Goal: Task Accomplishment & Management: Complete application form

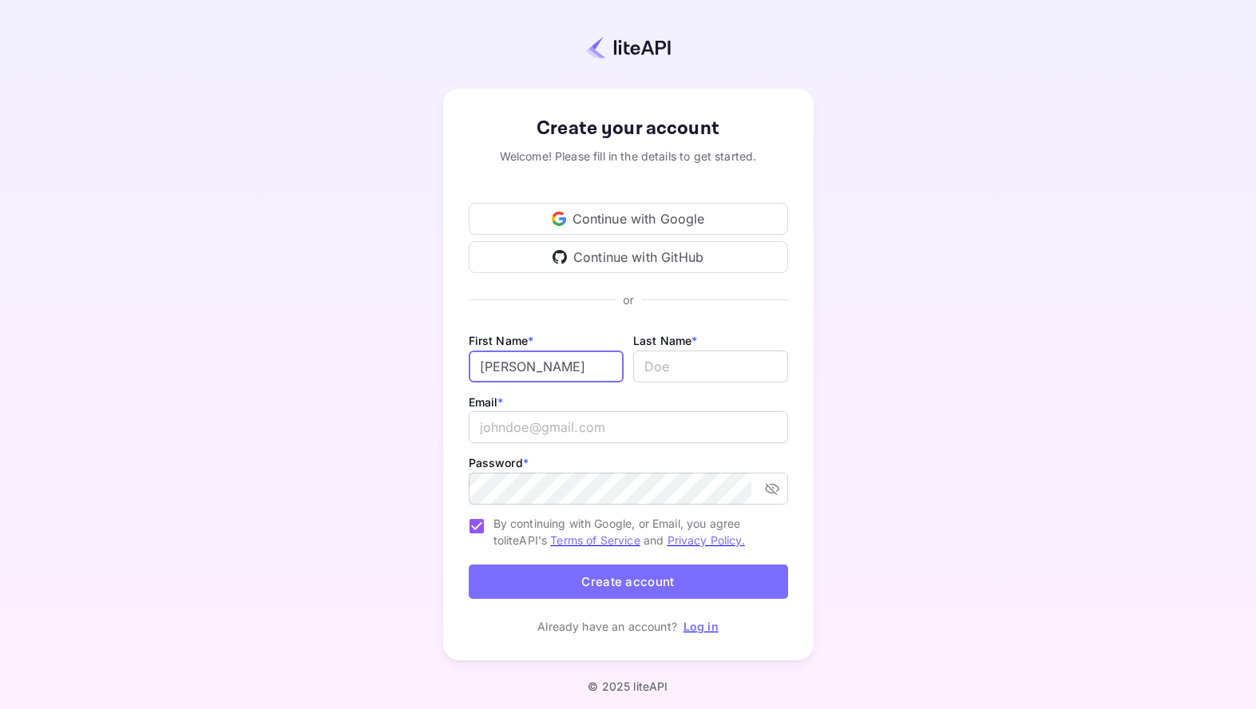
type input "[PERSON_NAME]"
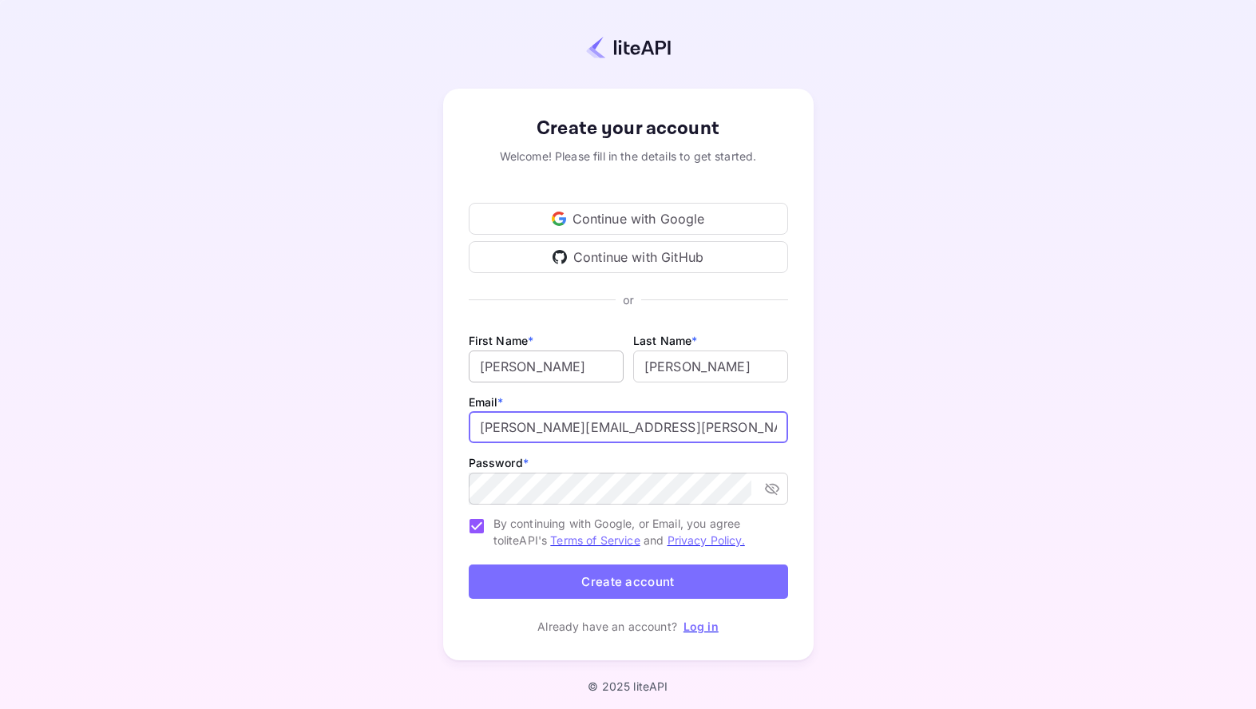
type input "[PERSON_NAME][EMAIL_ADDRESS][PERSON_NAME][DOMAIN_NAME]"
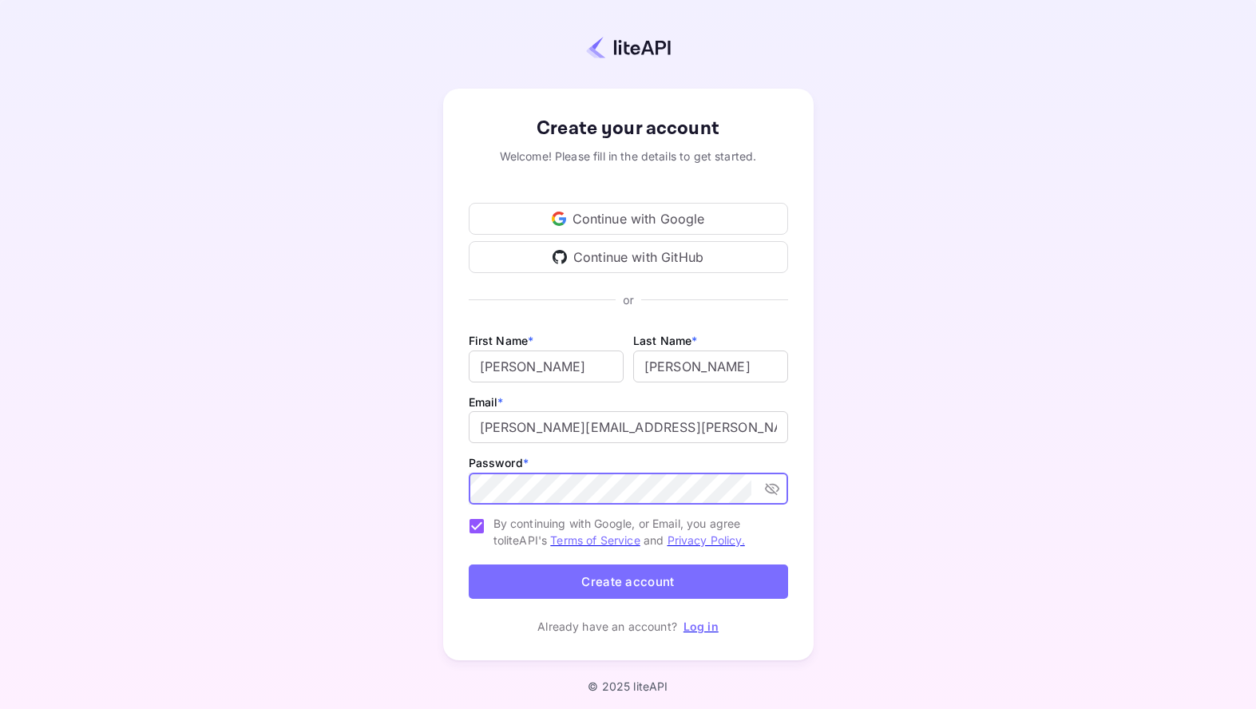
click at [0, 709] on com-1password-button at bounding box center [0, 709] width 0 height 0
click at [626, 585] on button "Create account" at bounding box center [629, 582] width 320 height 34
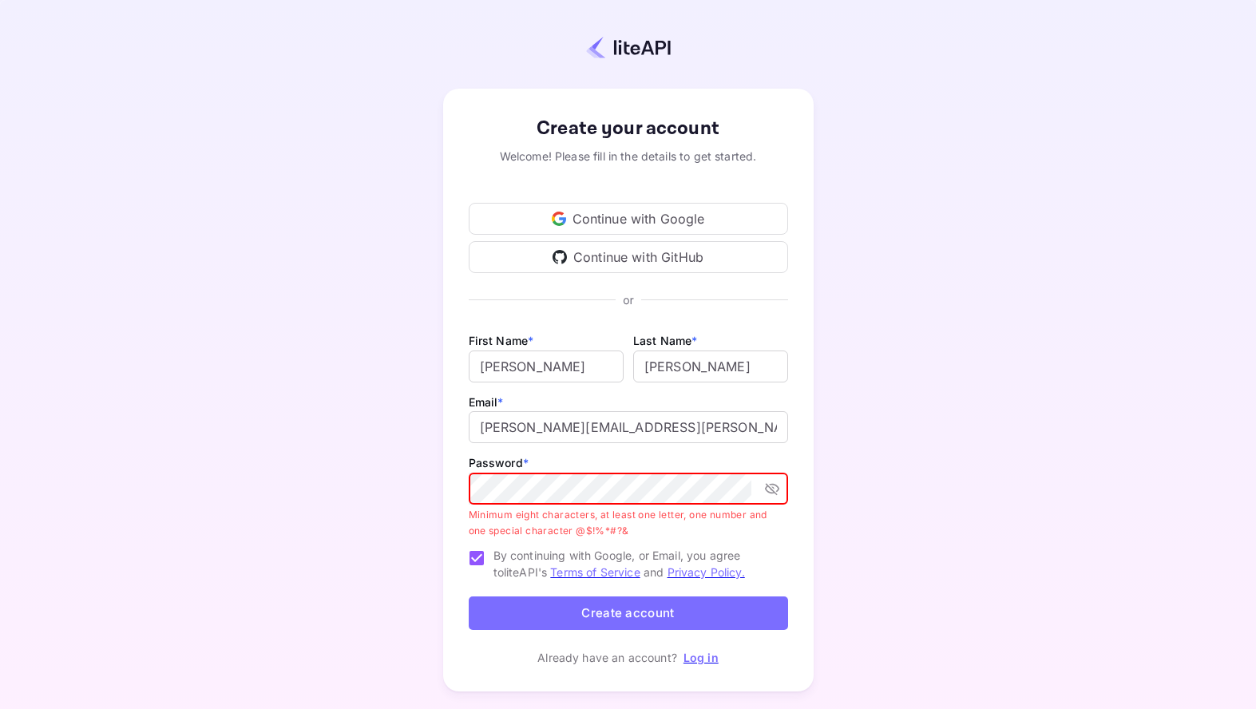
click at [0, 709] on com-1password-button at bounding box center [0, 709] width 0 height 0
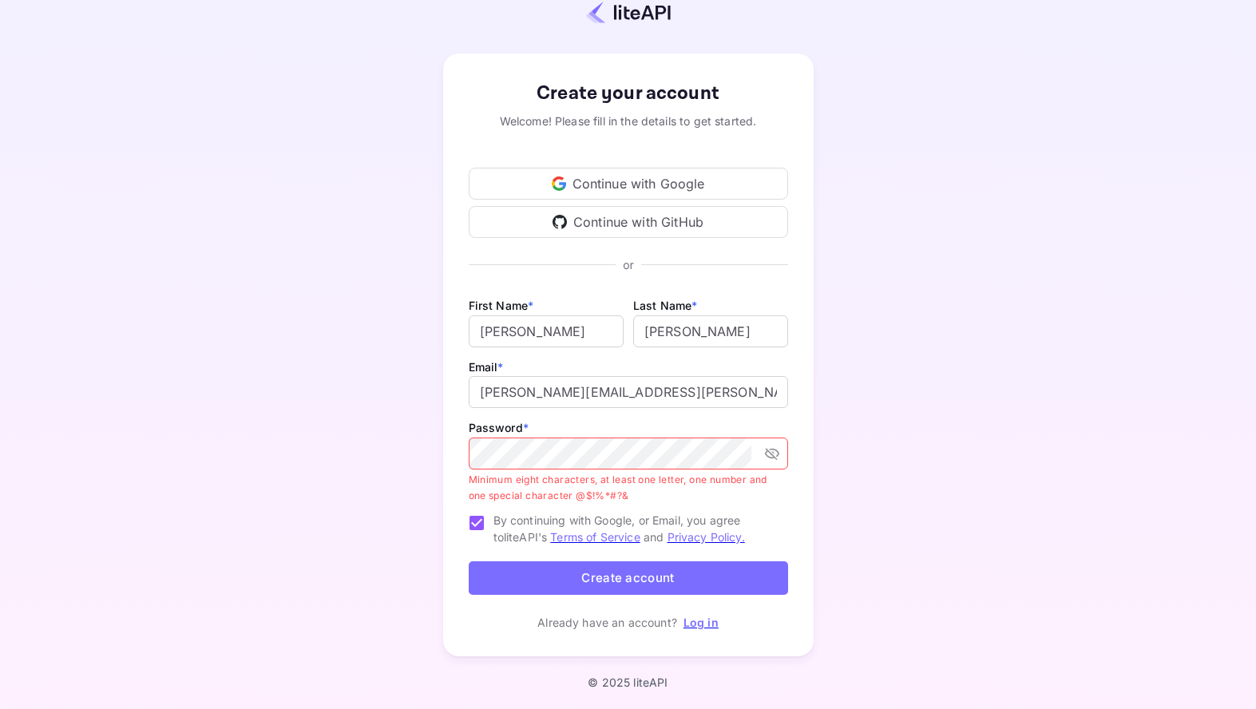
scroll to position [34, 0]
click at [764, 459] on icon "toggle password visibility" at bounding box center [772, 455] width 16 height 16
click at [637, 578] on button "Create account" at bounding box center [629, 580] width 320 height 34
click at [0, 676] on com-1password-button at bounding box center [0, 676] width 0 height 0
click at [726, 492] on p "Minimum eight characters, at least one letter, one number and one special chara…" at bounding box center [623, 490] width 308 height 32
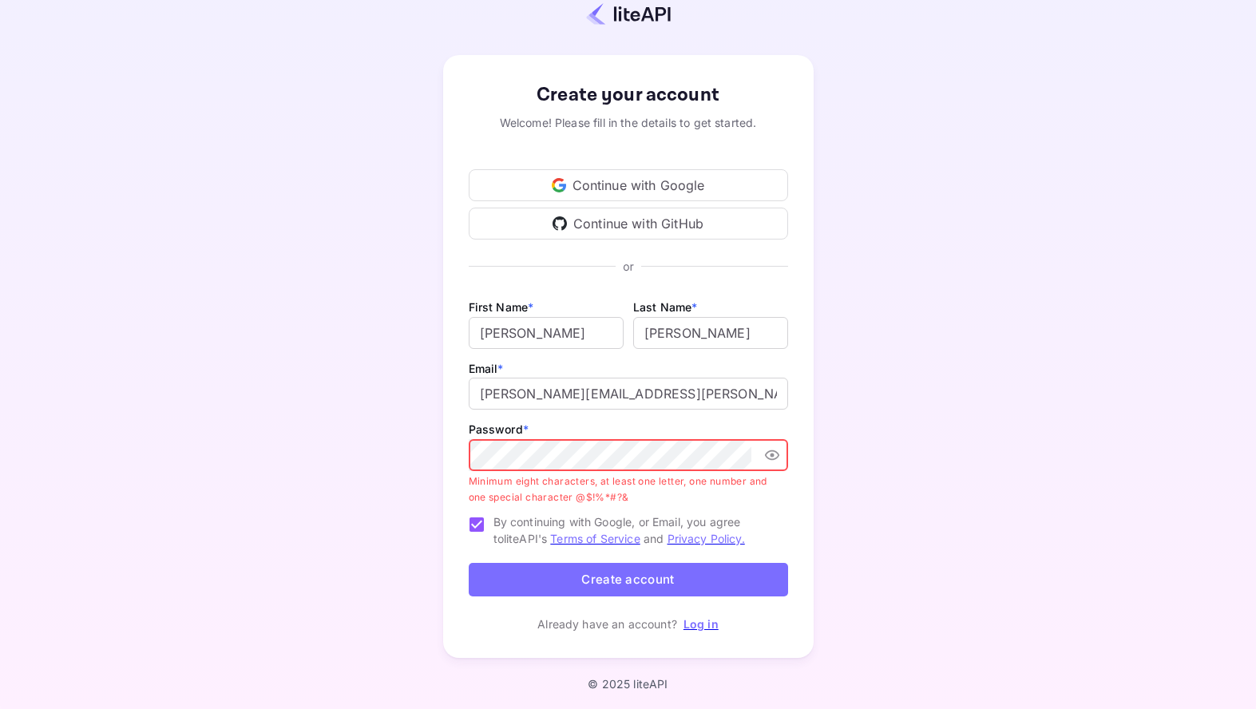
click at [0, 676] on com-1password-button at bounding box center [0, 676] width 0 height 0
click at [669, 501] on p "Minimum eight characters, at least one letter, one number and one special chara…" at bounding box center [623, 490] width 308 height 32
click at [748, 499] on p "Minimum eight characters, at least one letter, one number and one special chara…" at bounding box center [623, 490] width 308 height 32
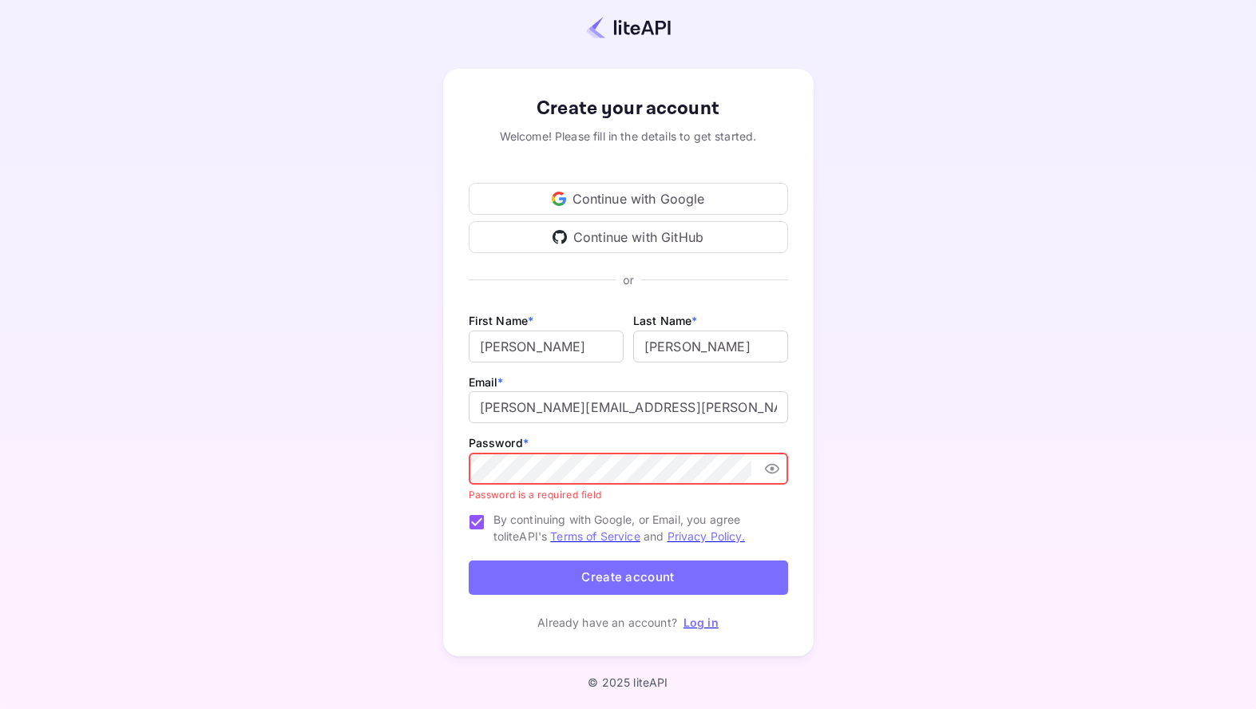
scroll to position [18, 0]
click at [774, 466] on icon "toggle password visibility" at bounding box center [771, 471] width 14 height 10
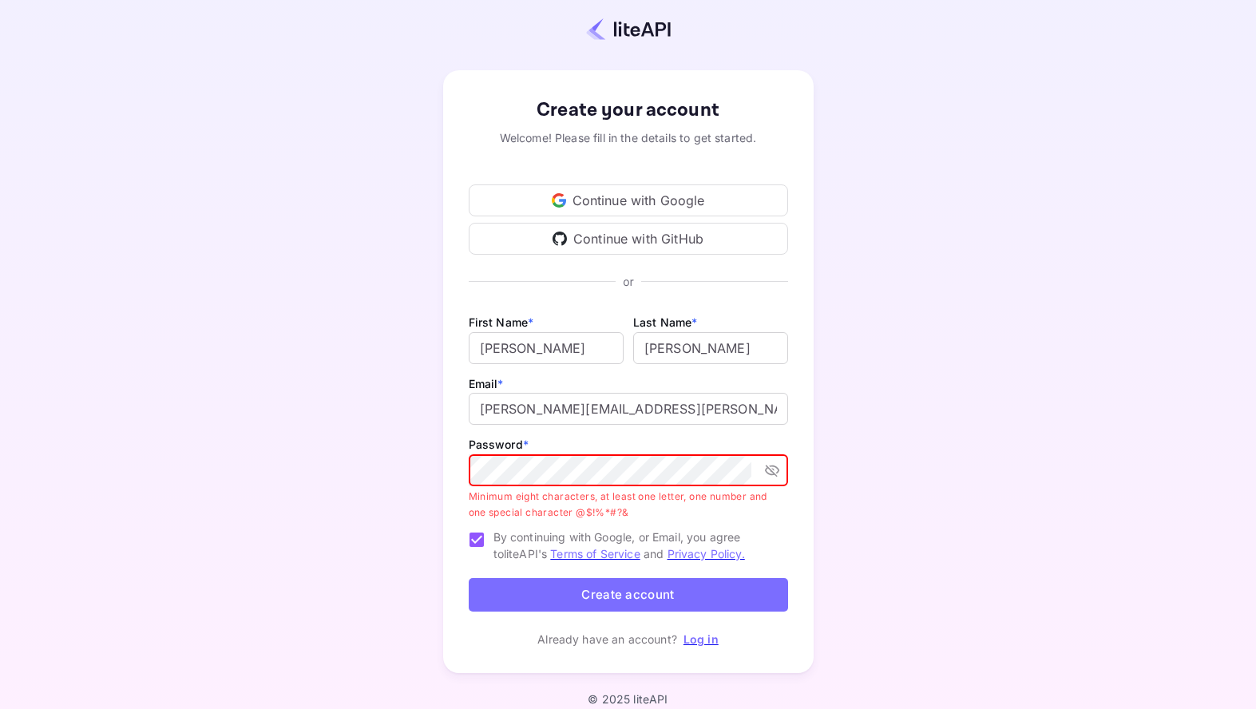
click at [763, 469] on button "toggle password visibility" at bounding box center [772, 470] width 29 height 29
click at [613, 498] on p "Minimum eight characters, at least one letter, one number and one special chara…" at bounding box center [623, 505] width 308 height 32
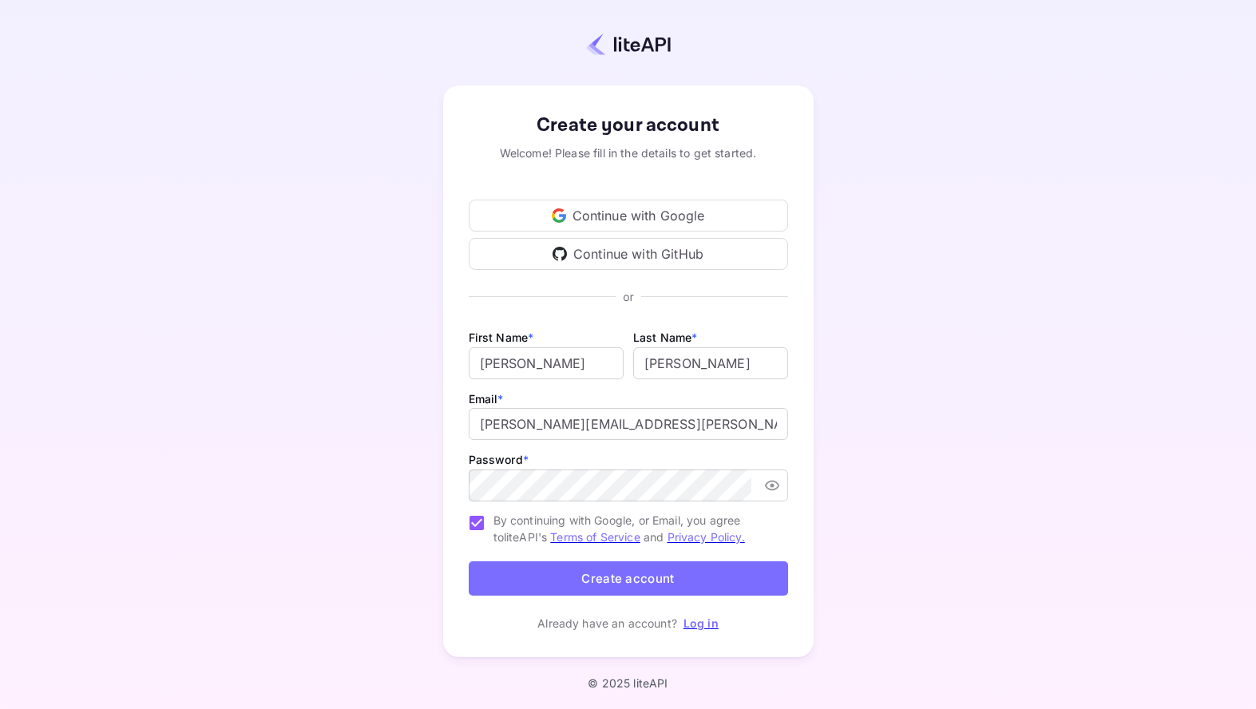
click at [882, 542] on div "Create your account Welcome! Please fill in the details to get started. Continu…" at bounding box center [628, 371] width 1116 height 610
click at [868, 563] on div "Create your account Welcome! Please fill in the details to get started. Continu…" at bounding box center [628, 371] width 1116 height 610
click at [639, 586] on button "Create account" at bounding box center [629, 579] width 320 height 34
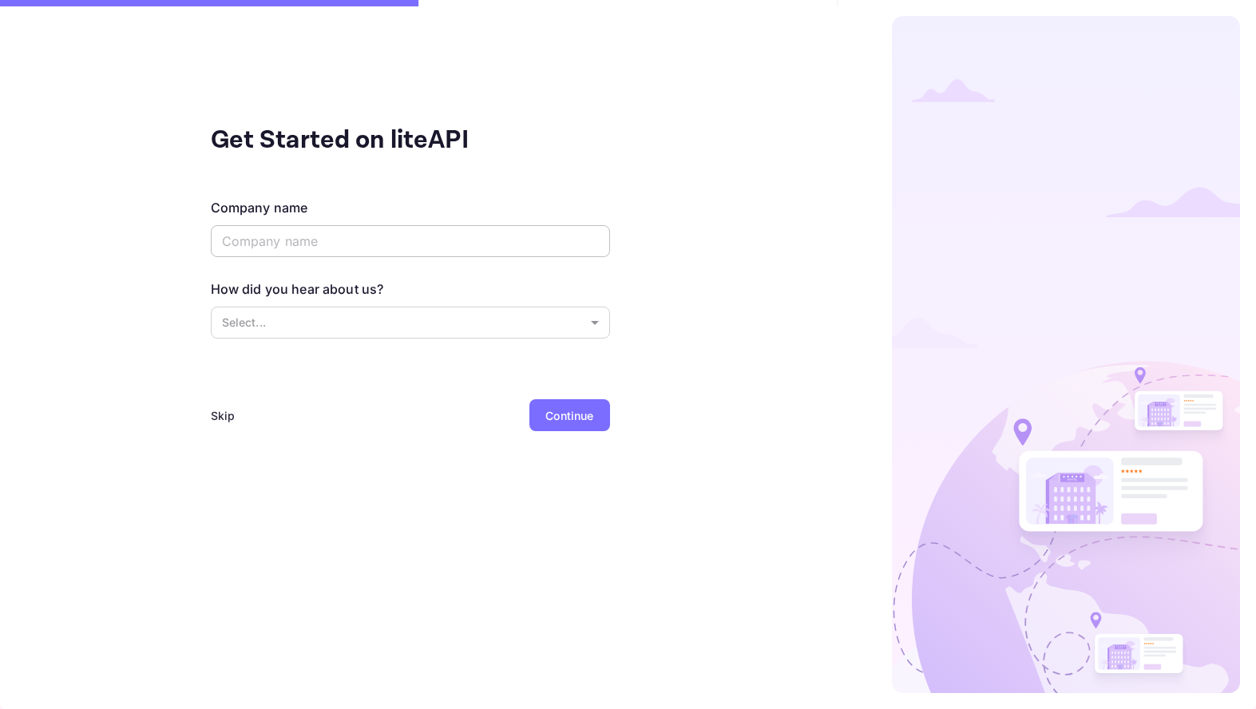
click at [382, 236] on input "text" at bounding box center [410, 241] width 399 height 32
click at [216, 417] on div "Skip" at bounding box center [223, 415] width 25 height 17
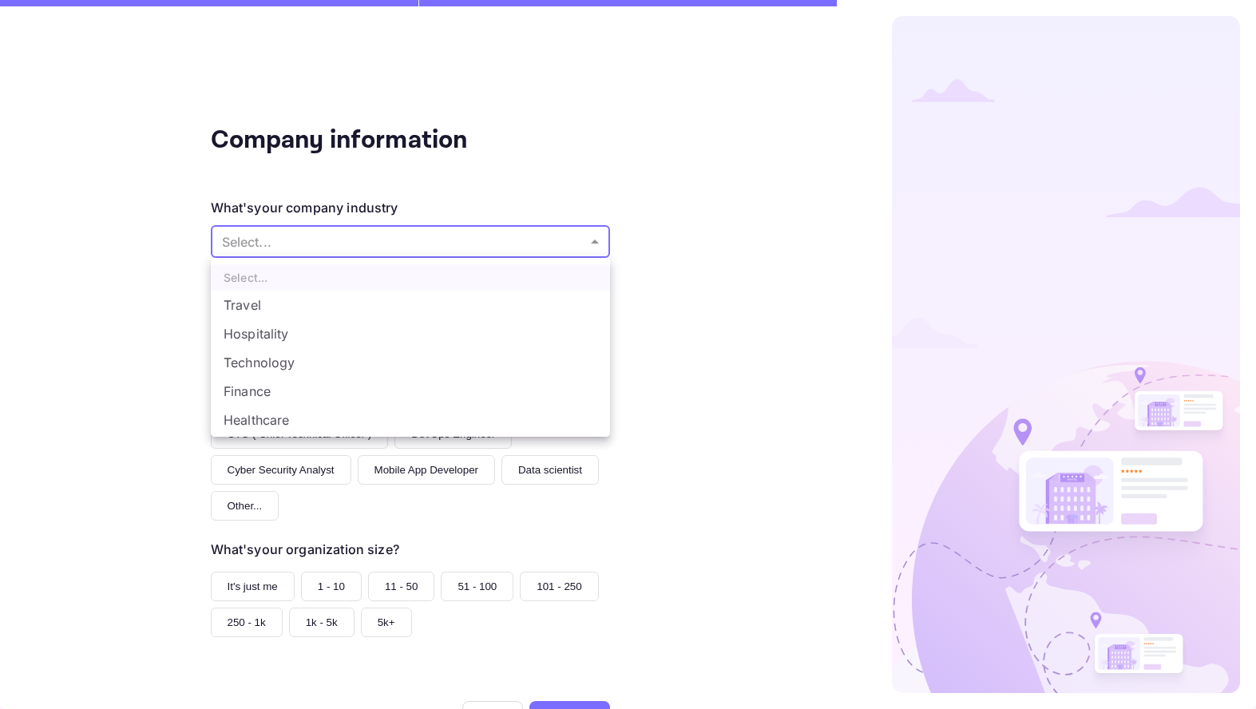
click at [352, 233] on body "Company information What's your company industry Select... ​ What best describe…" at bounding box center [628, 354] width 1256 height 709
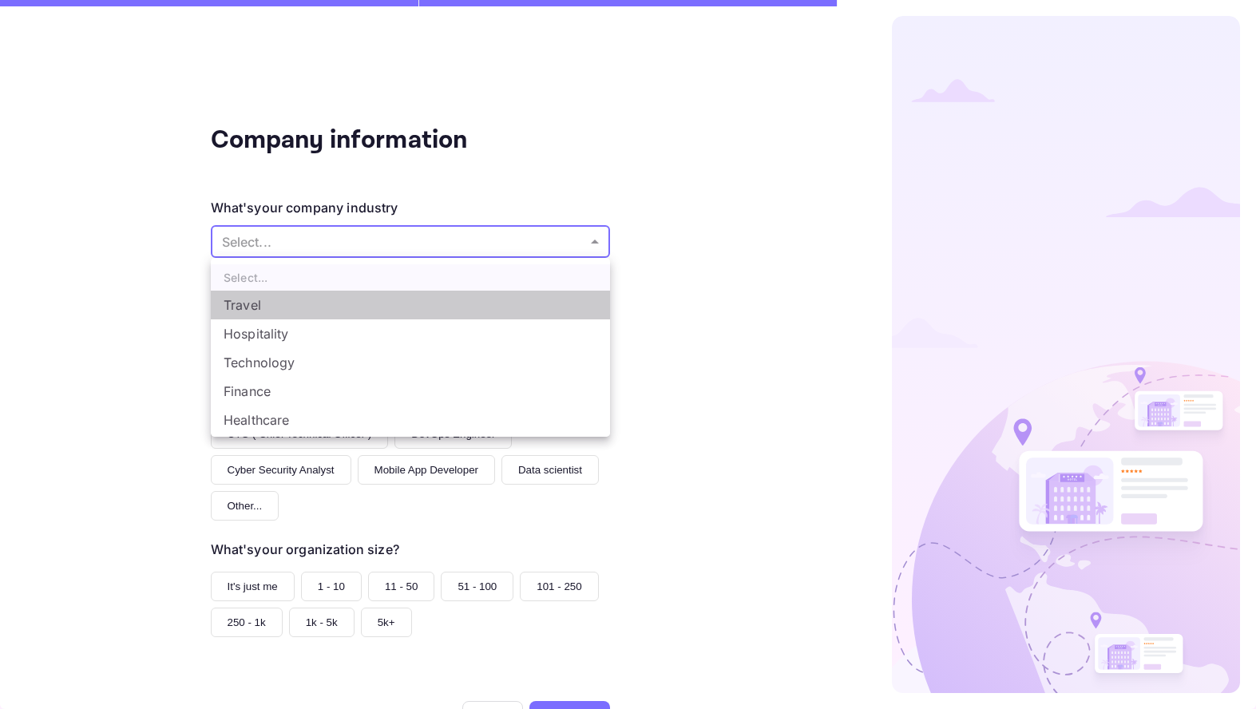
click at [258, 300] on li "Travel" at bounding box center [410, 305] width 399 height 29
type input "Travel"
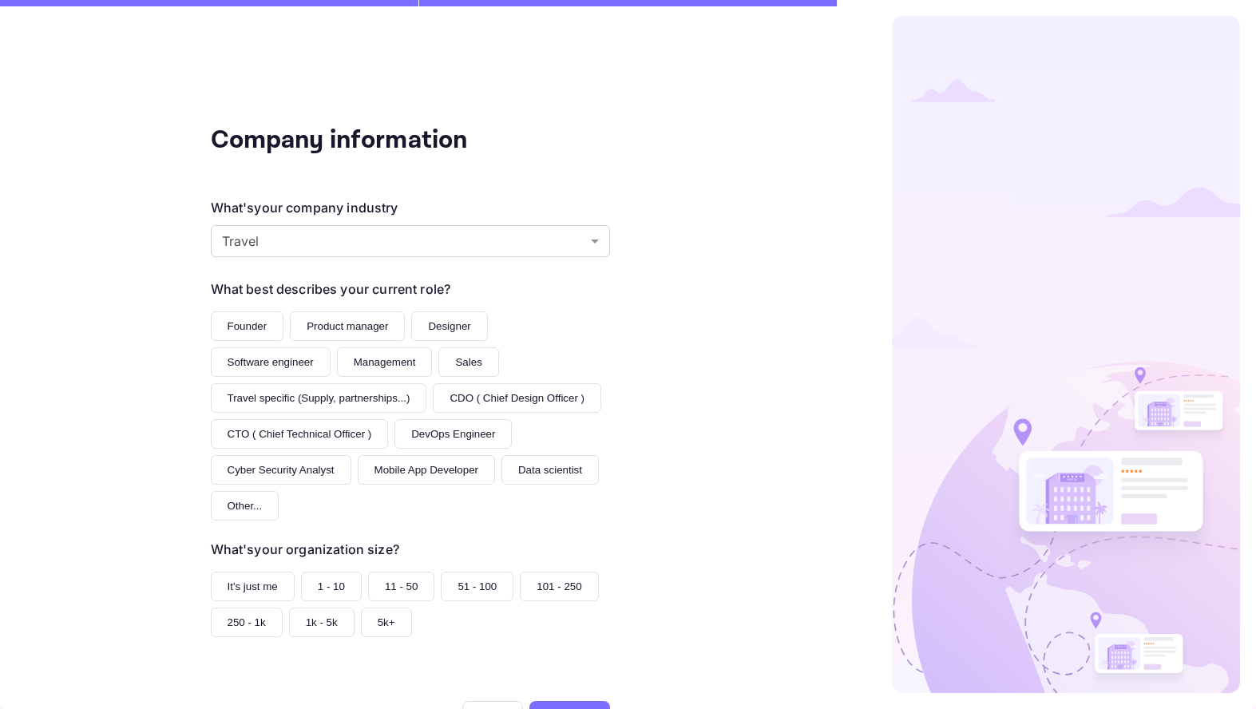
click at [141, 379] on div "Company information What's your company industry Travel Travel ​ What best desc…" at bounding box center [410, 354] width 820 height 709
click at [228, 572] on button "It's just me" at bounding box center [253, 587] width 84 height 30
click at [213, 709] on div "Skip" at bounding box center [223, 717] width 25 height 17
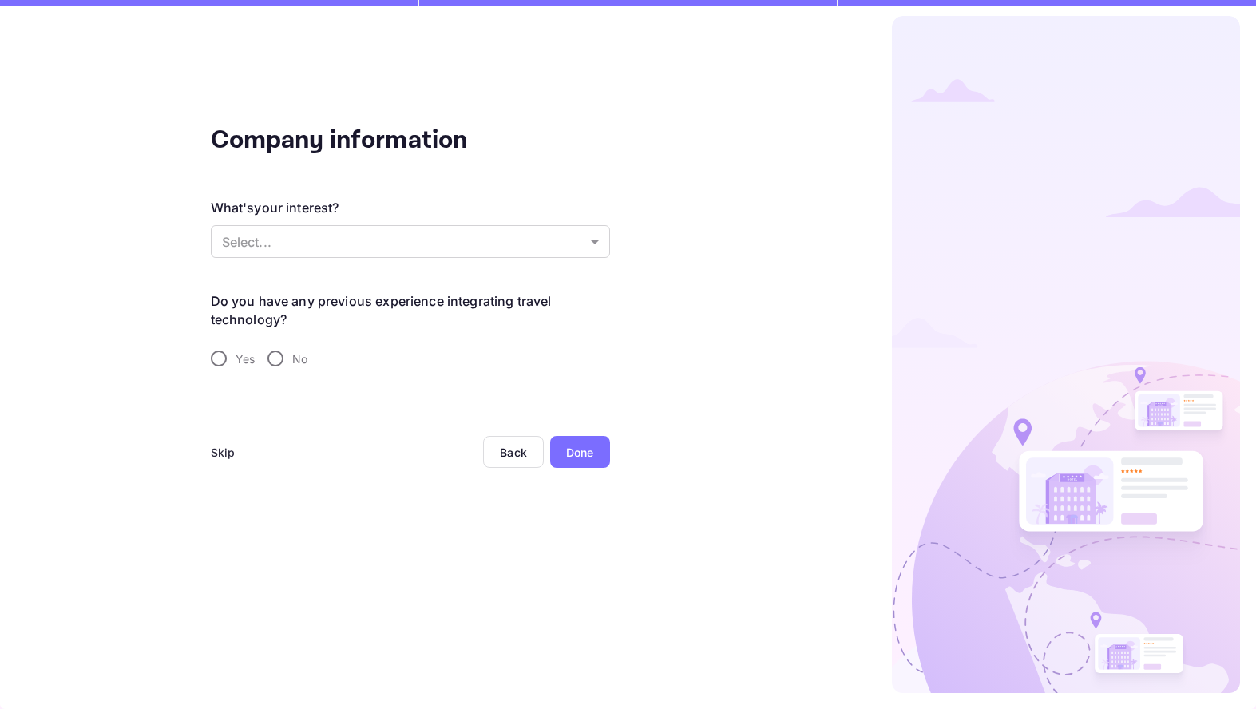
click at [223, 461] on div "Skip" at bounding box center [223, 452] width 25 height 17
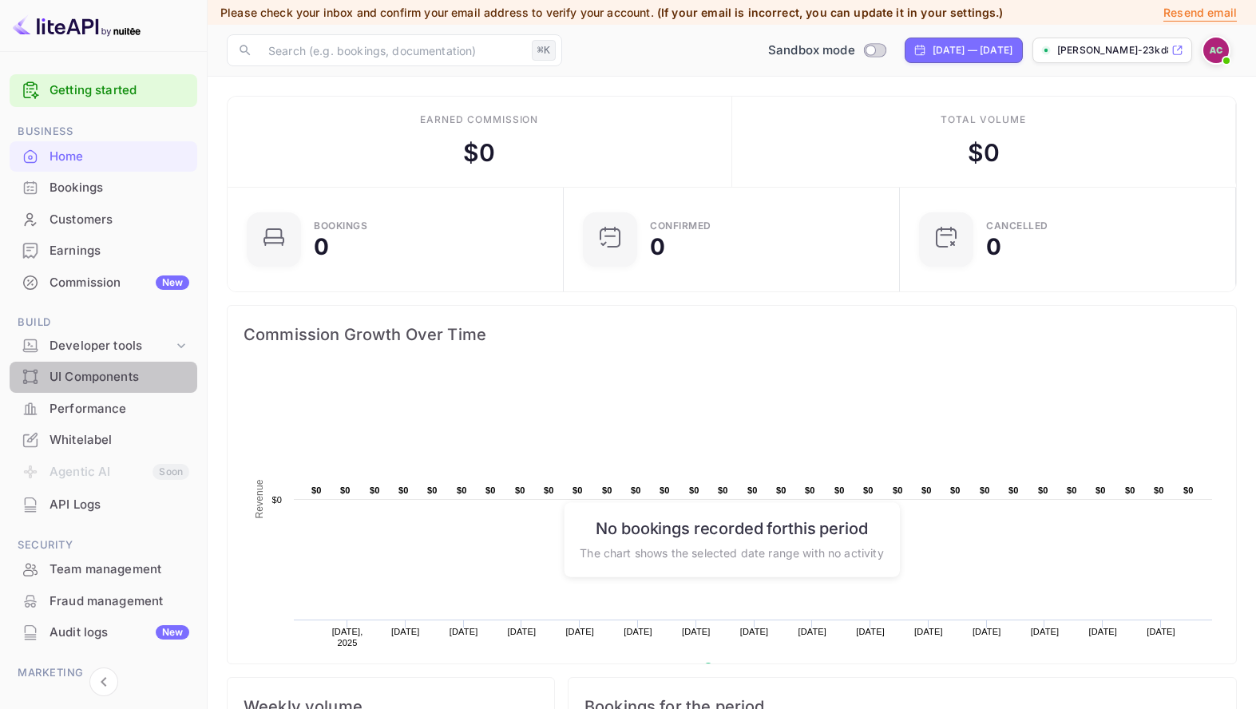
click at [141, 371] on div "UI Components" at bounding box center [120, 377] width 140 height 18
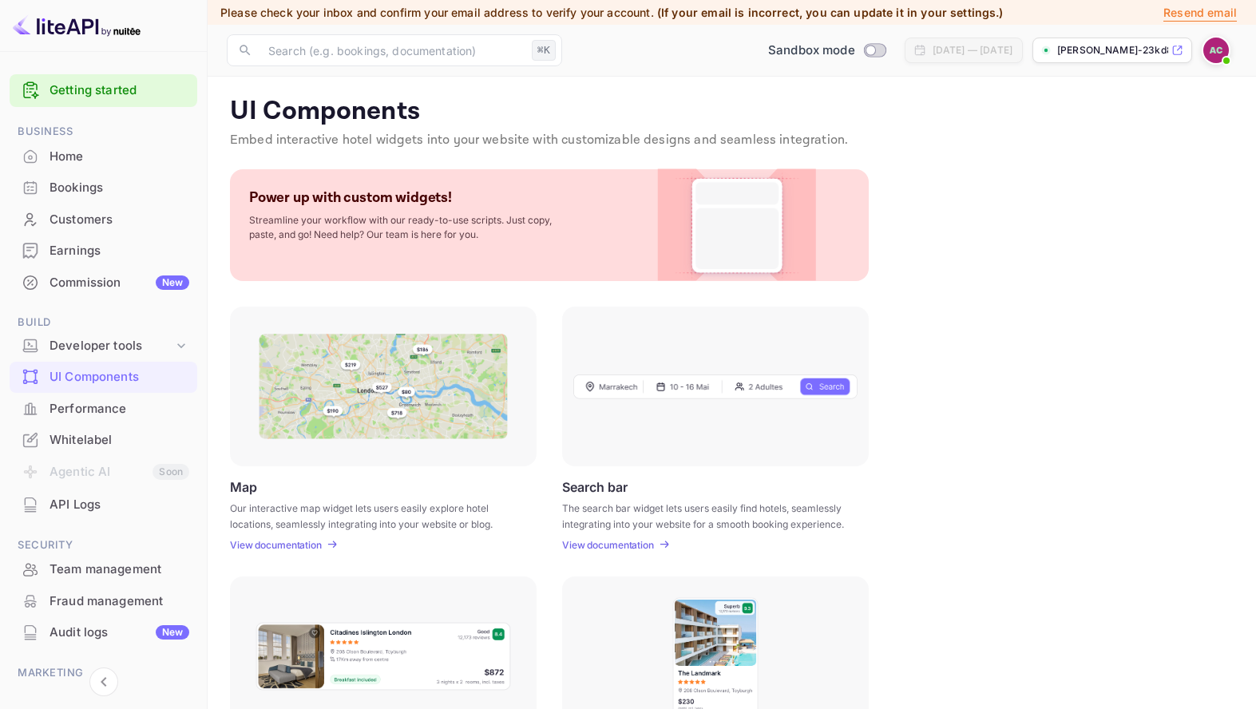
click at [686, 224] on img at bounding box center [737, 225] width 129 height 112
click at [530, 250] on div "Power up with custom widgets! Streamline your workflow with our ready-to-use sc…" at bounding box center [549, 225] width 639 height 112
click at [470, 386] on img at bounding box center [383, 386] width 249 height 105
click at [613, 407] on div at bounding box center [715, 387] width 307 height 160
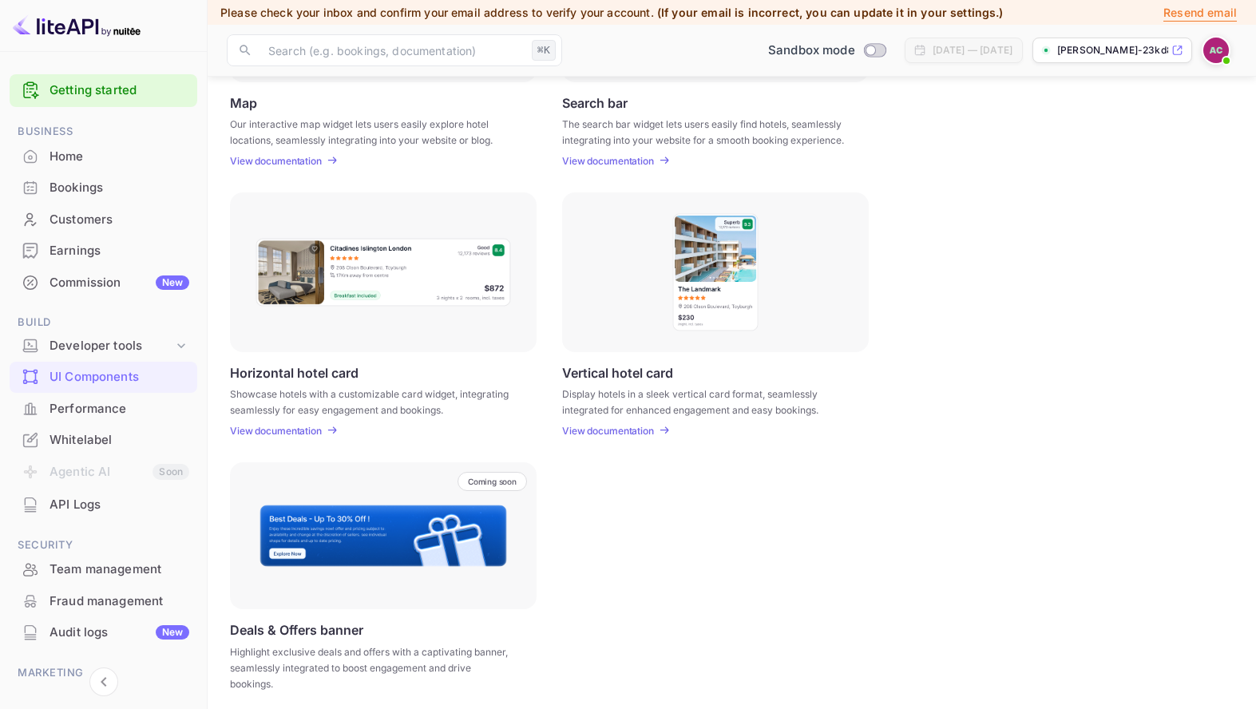
scroll to position [387, 0]
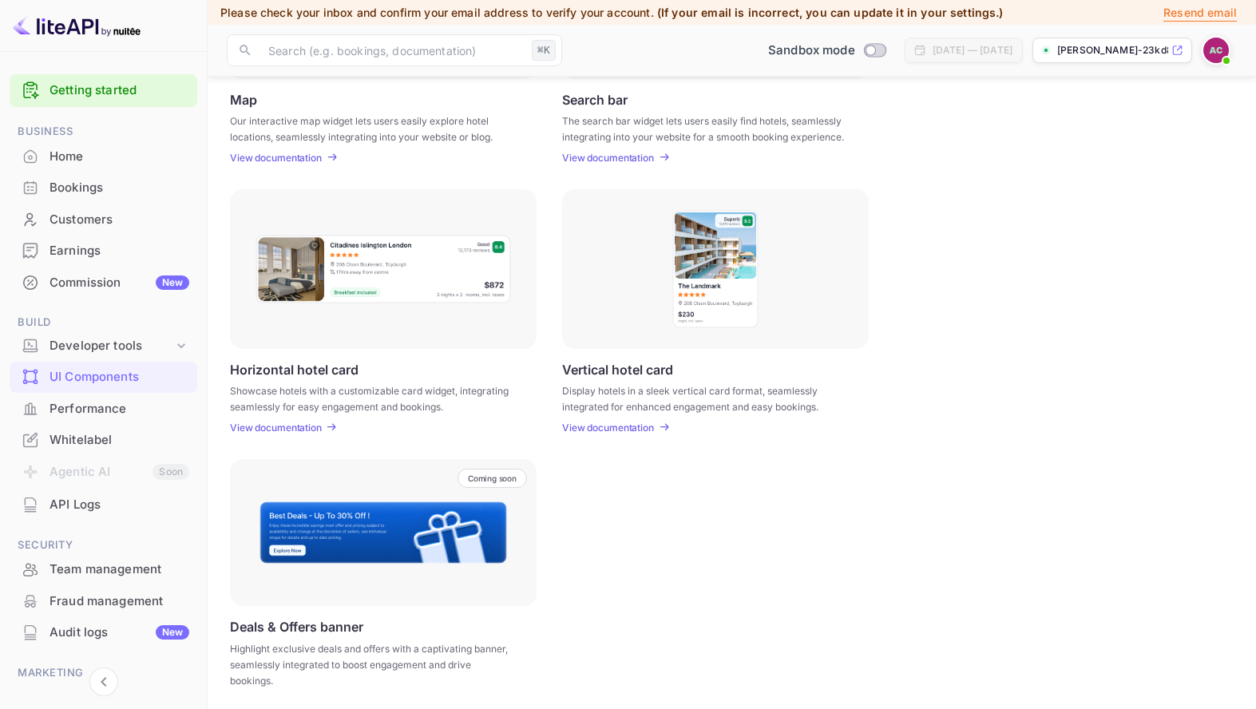
click at [325, 427] on div "View documentation" at bounding box center [278, 428] width 97 height 12
